Goal: Book appointment/travel/reservation

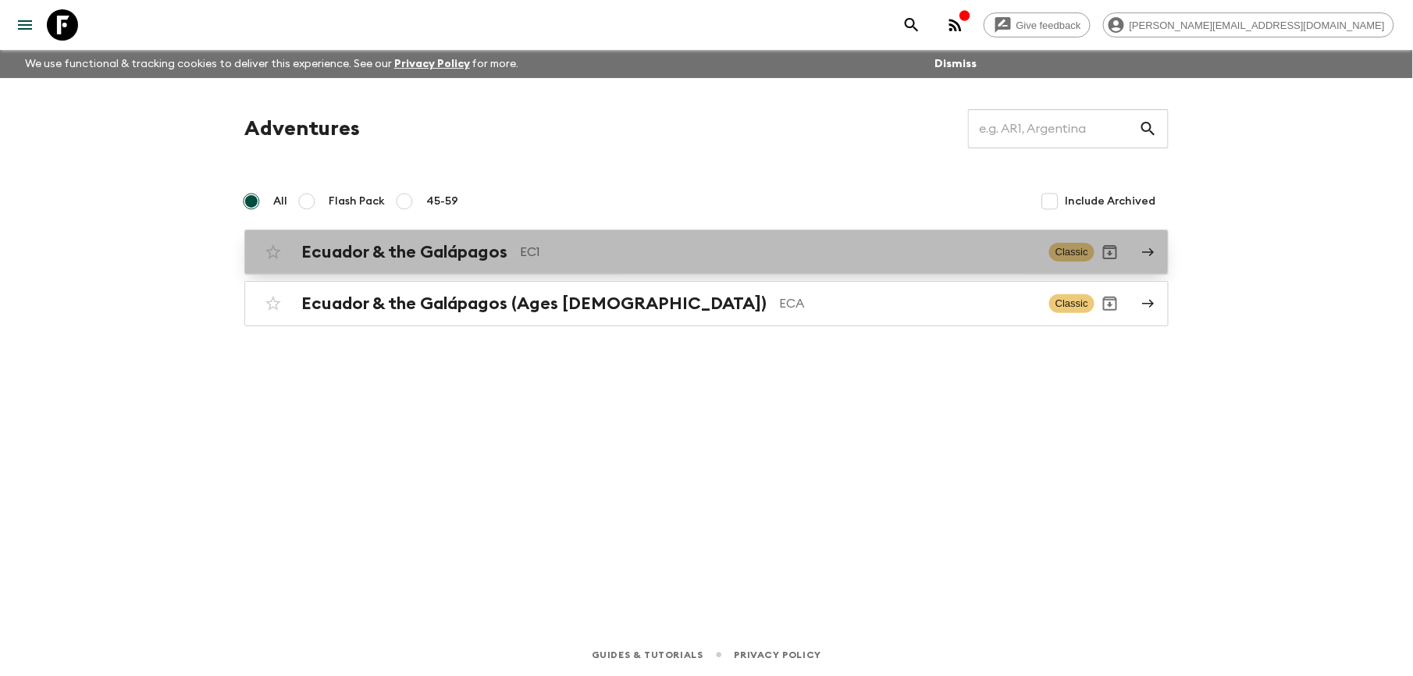
click at [448, 242] on h2 "Ecuador & the Galápagos" at bounding box center [404, 252] width 206 height 20
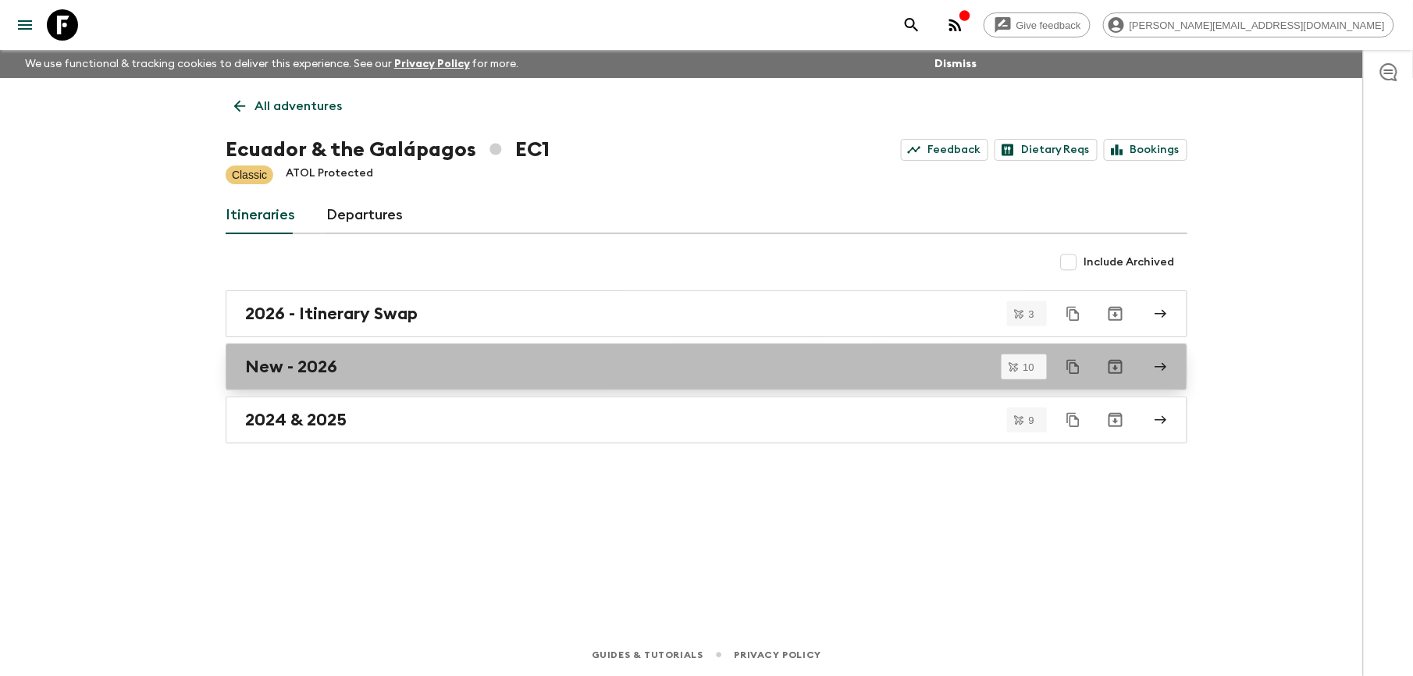
click at [297, 351] on link "New - 2026" at bounding box center [706, 366] width 961 height 47
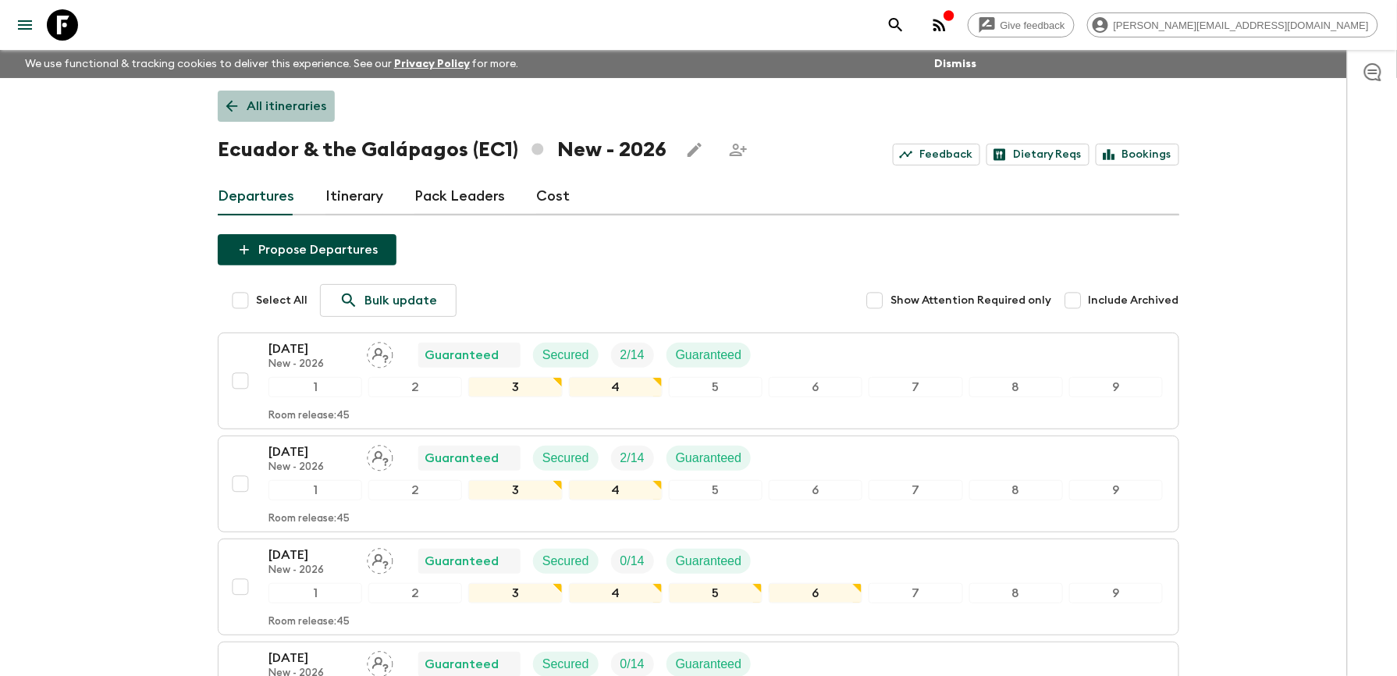
click at [282, 107] on p "All itineraries" at bounding box center [287, 106] width 80 height 19
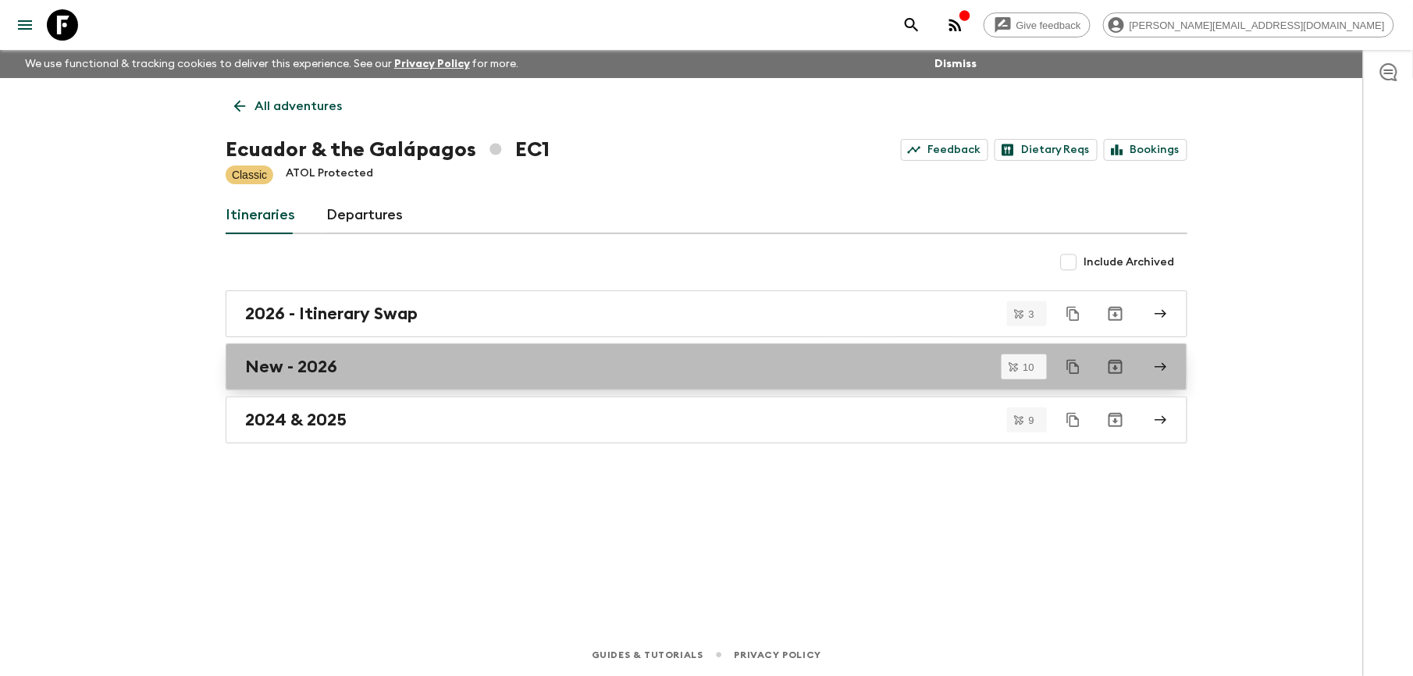
click at [335, 369] on h2 "New - 2026" at bounding box center [291, 367] width 92 height 20
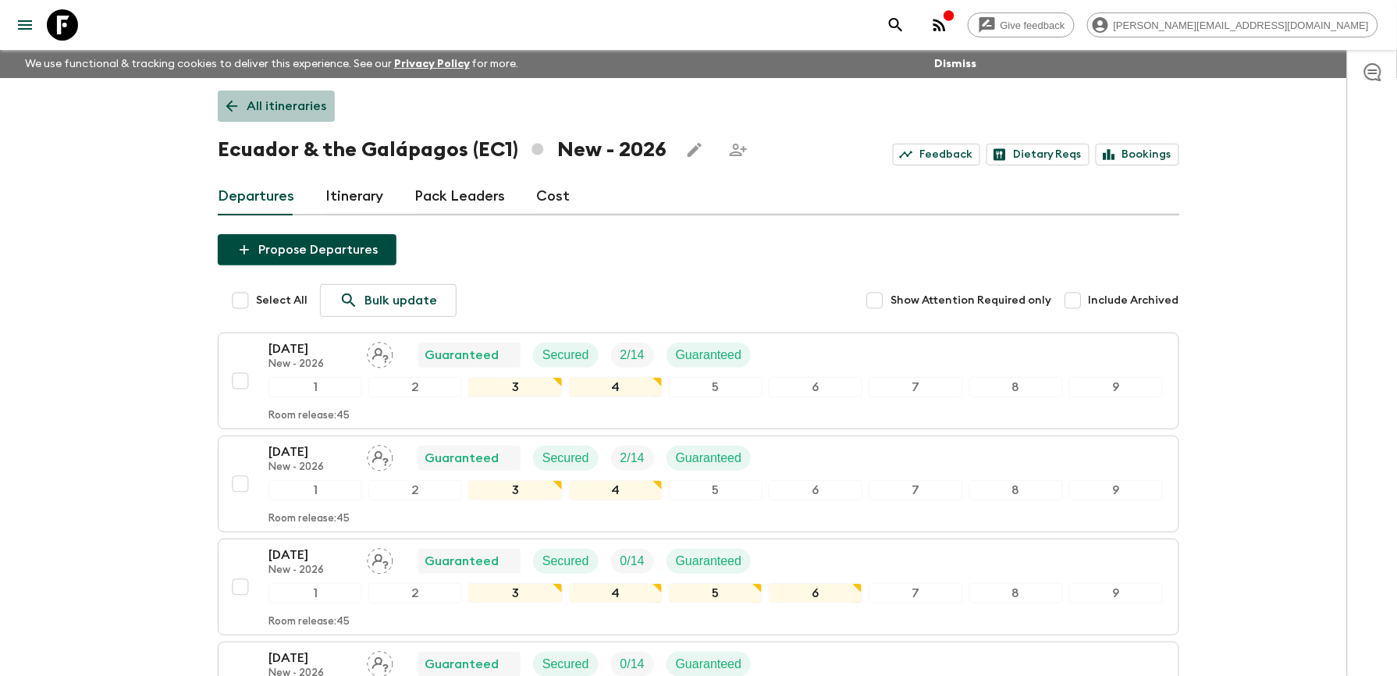
click at [298, 98] on p "All itineraries" at bounding box center [287, 106] width 80 height 19
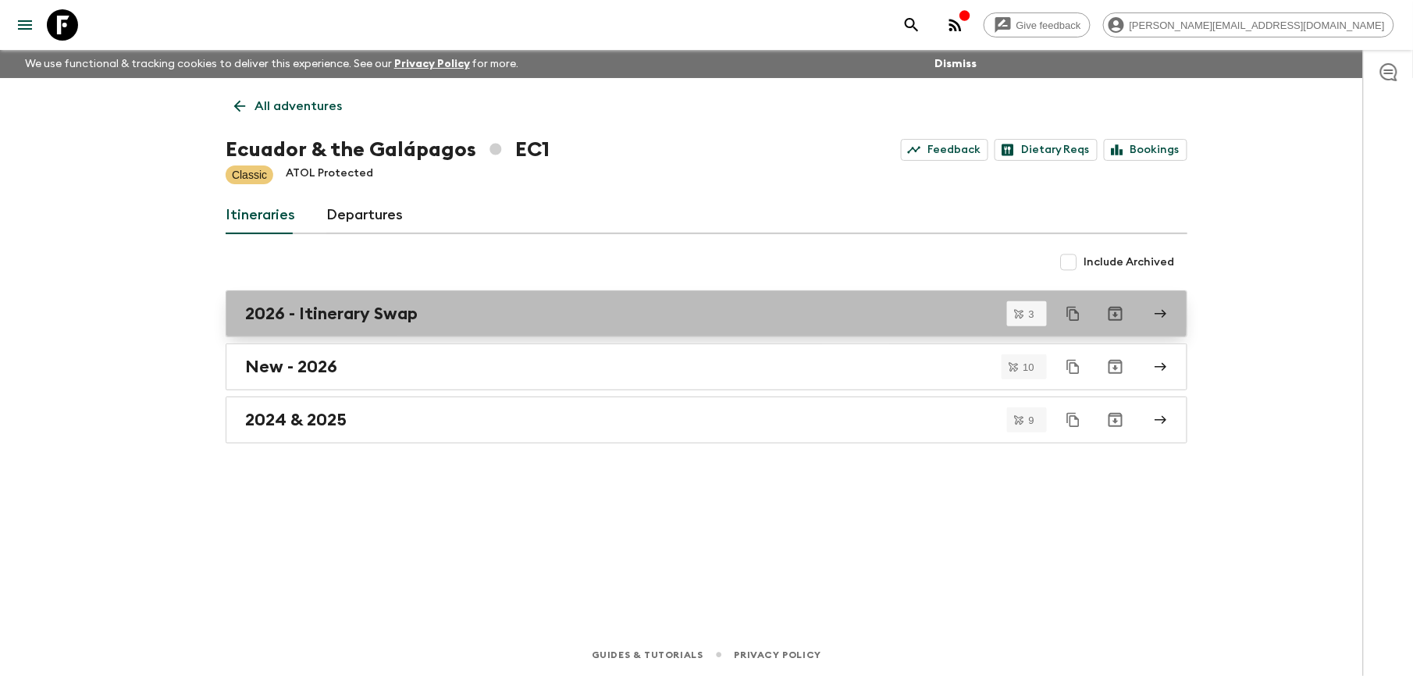
click at [368, 301] on link "2026 - Itinerary Swap" at bounding box center [706, 313] width 961 height 47
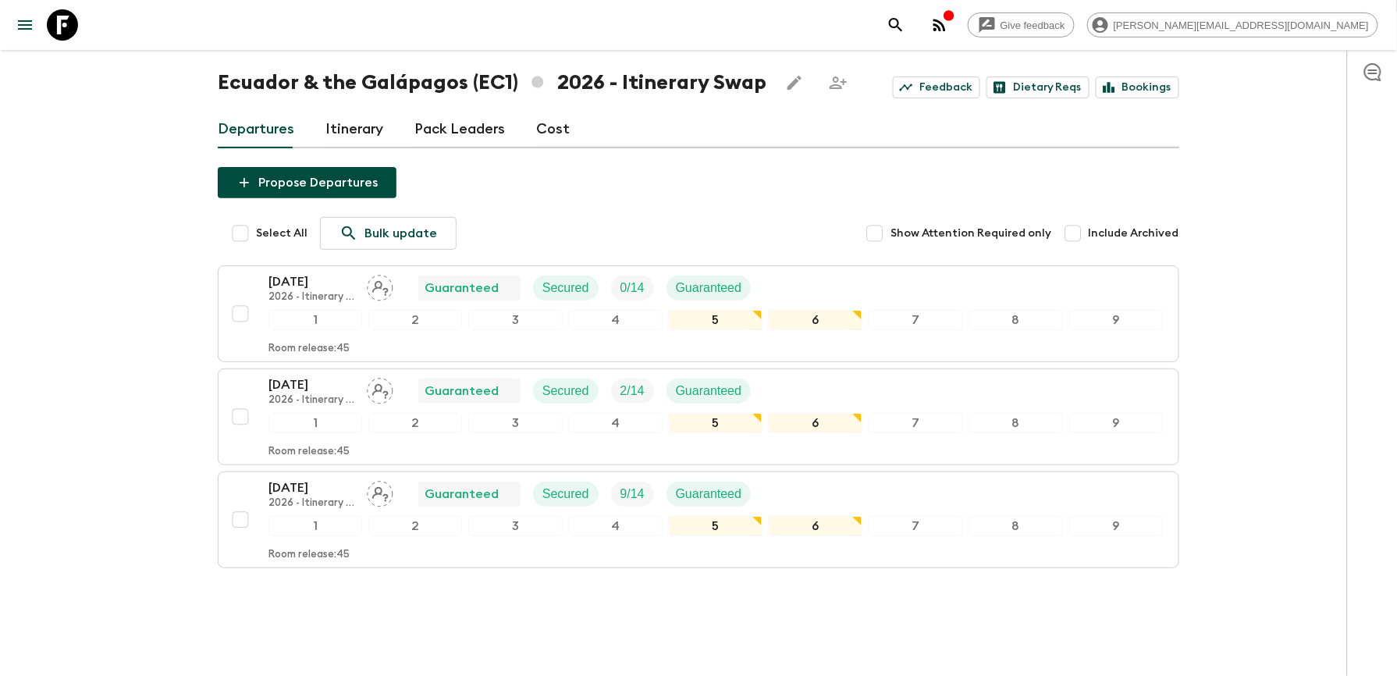
scroll to position [104, 0]
